Goal: Transaction & Acquisition: Purchase product/service

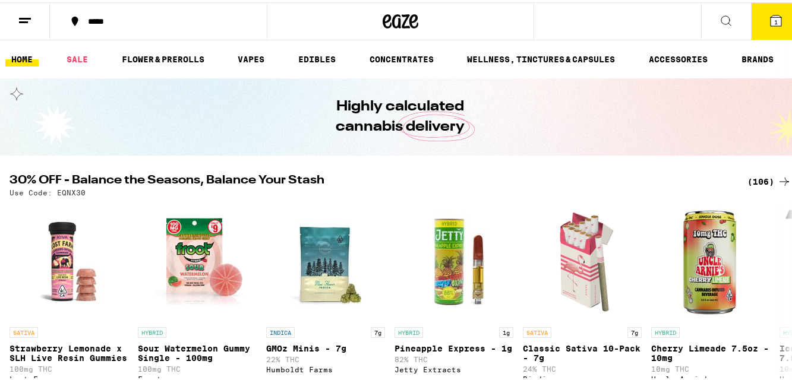
click at [753, 180] on div "(106)" at bounding box center [770, 179] width 44 height 14
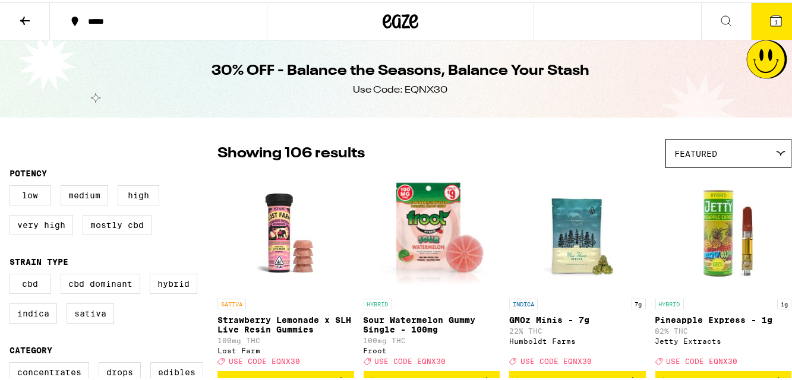
click at [771, 18] on icon at bounding box center [776, 18] width 11 height 11
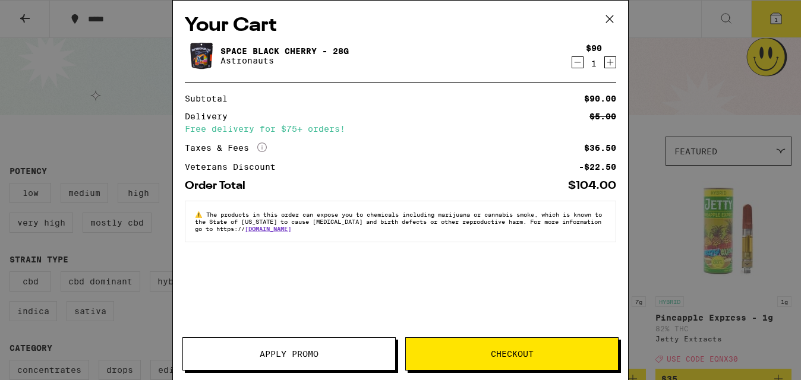
click at [578, 63] on icon "Decrement" at bounding box center [577, 62] width 11 height 14
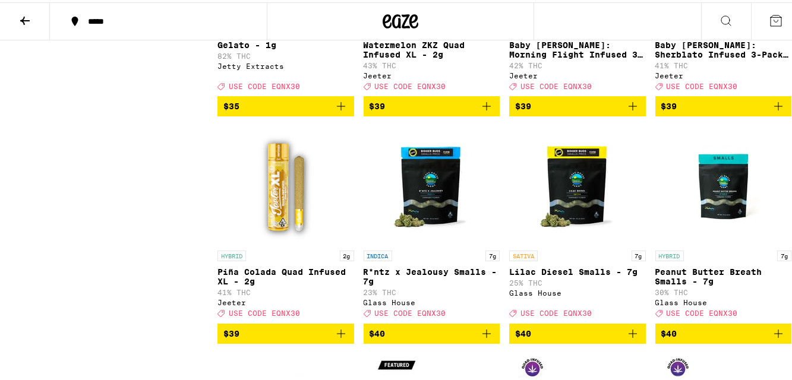
scroll to position [4518, 0]
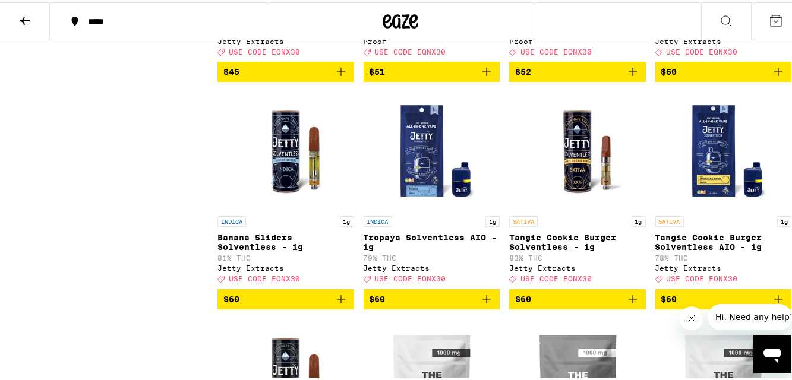
scroll to position [5588, 0]
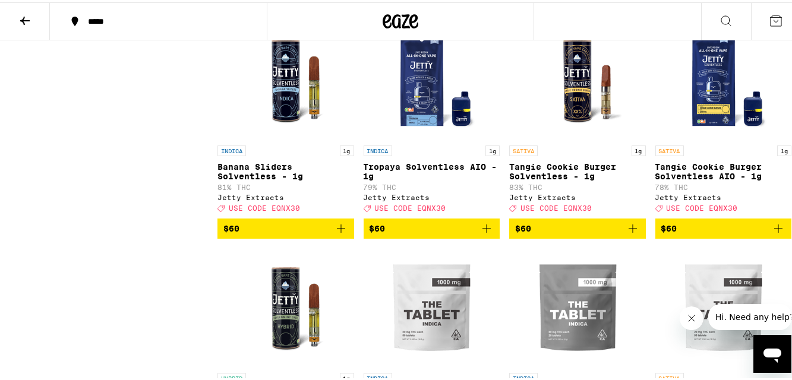
click at [689, 316] on icon "Close message from company" at bounding box center [691, 318] width 6 height 6
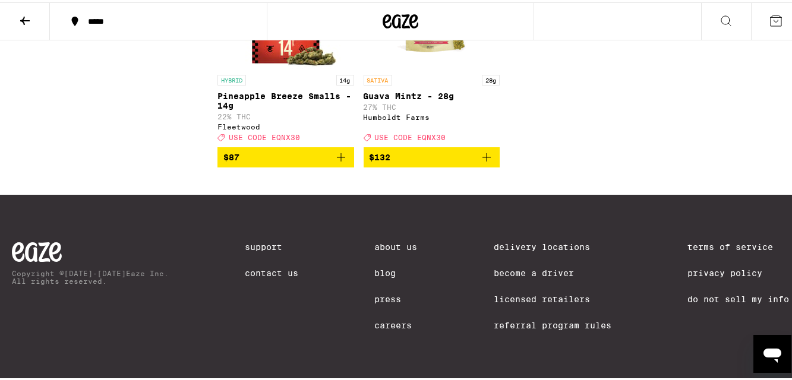
scroll to position [6004, 0]
